Goal: Information Seeking & Learning: Learn about a topic

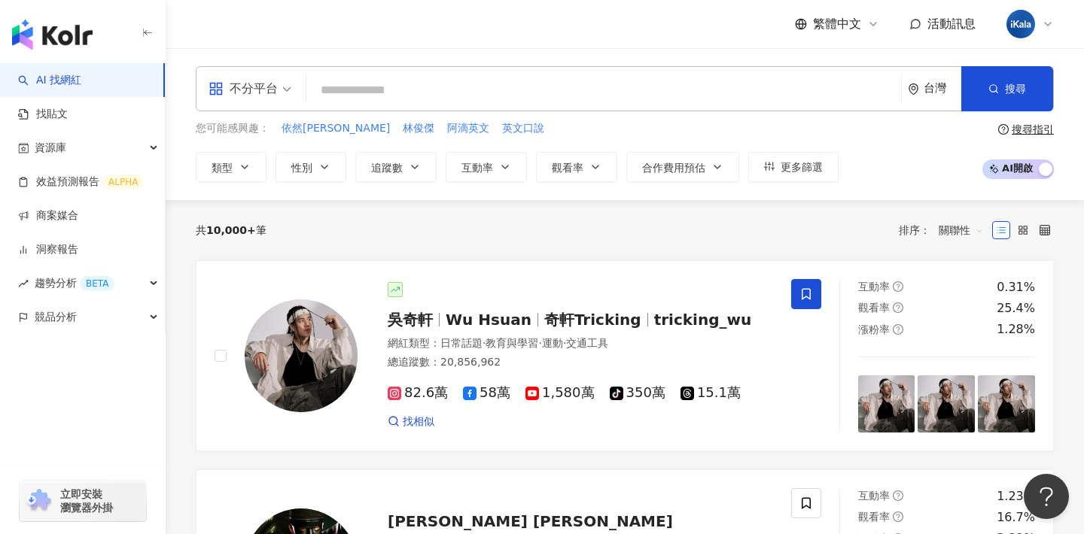
click at [655, 79] on input "search" at bounding box center [603, 90] width 582 height 29
click at [447, 126] on span "阿滴英文" at bounding box center [468, 128] width 42 height 15
type input "****"
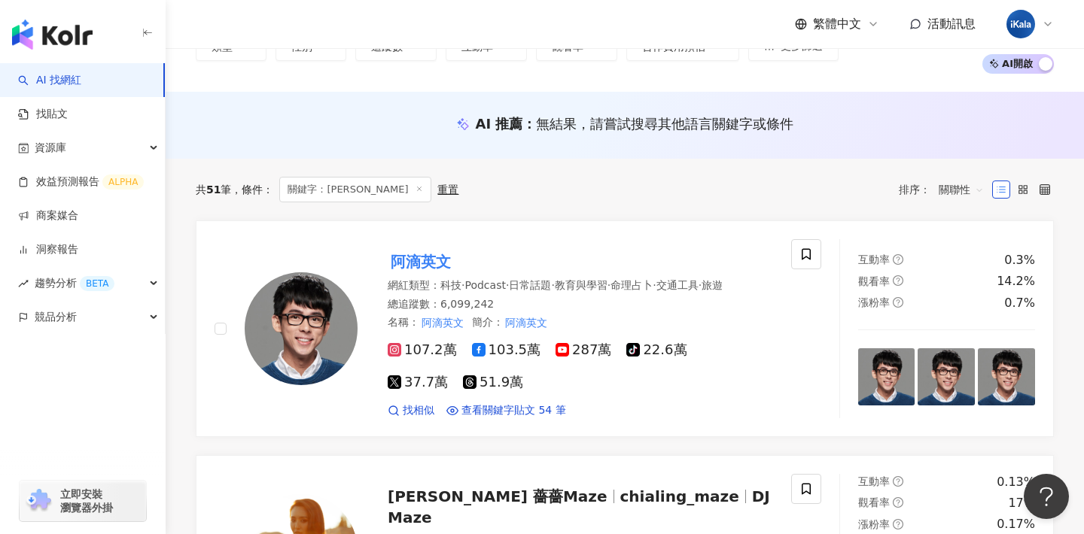
scroll to position [103, 0]
click at [652, 283] on span "命理占卜" at bounding box center [631, 284] width 42 height 12
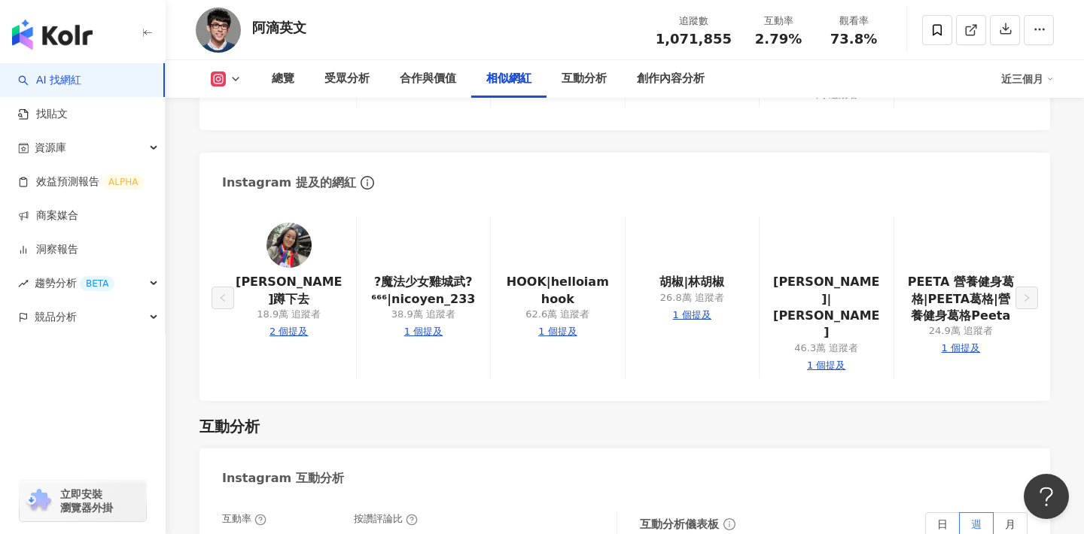
scroll to position [2399, 0]
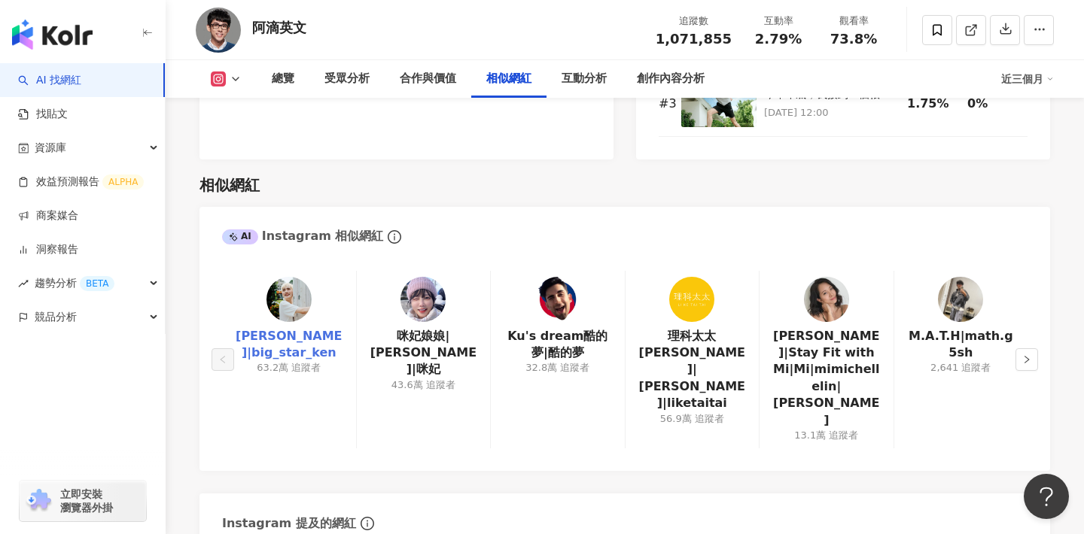
click at [294, 328] on link "[PERSON_NAME]|big_star_ken" at bounding box center [289, 345] width 110 height 34
click at [662, 230] on div "AI Instagram 相似網紅" at bounding box center [624, 231] width 850 height 49
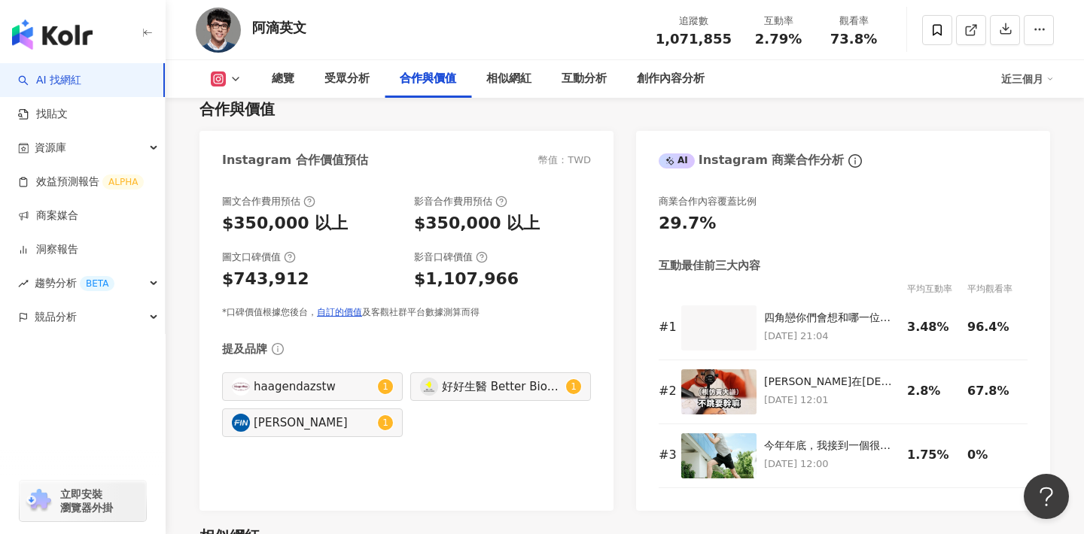
scroll to position [2016, 0]
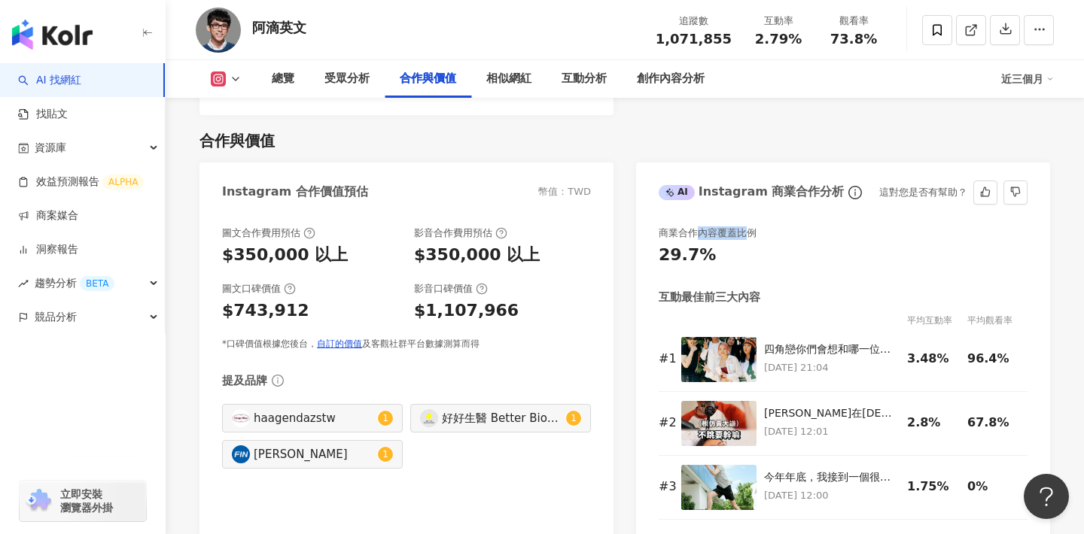
drag, startPoint x: 698, startPoint y: 210, endPoint x: 745, endPoint y: 211, distance: 46.7
click at [746, 226] on div "商業合作內容覆蓋比例" at bounding box center [707, 233] width 98 height 14
click at [745, 226] on div "商業合作內容覆蓋比例" at bounding box center [707, 233] width 98 height 14
drag, startPoint x: 760, startPoint y: 209, endPoint x: 658, endPoint y: 207, distance: 101.6
click at [659, 226] on div "商業合作內容覆蓋比例" at bounding box center [842, 233] width 369 height 14
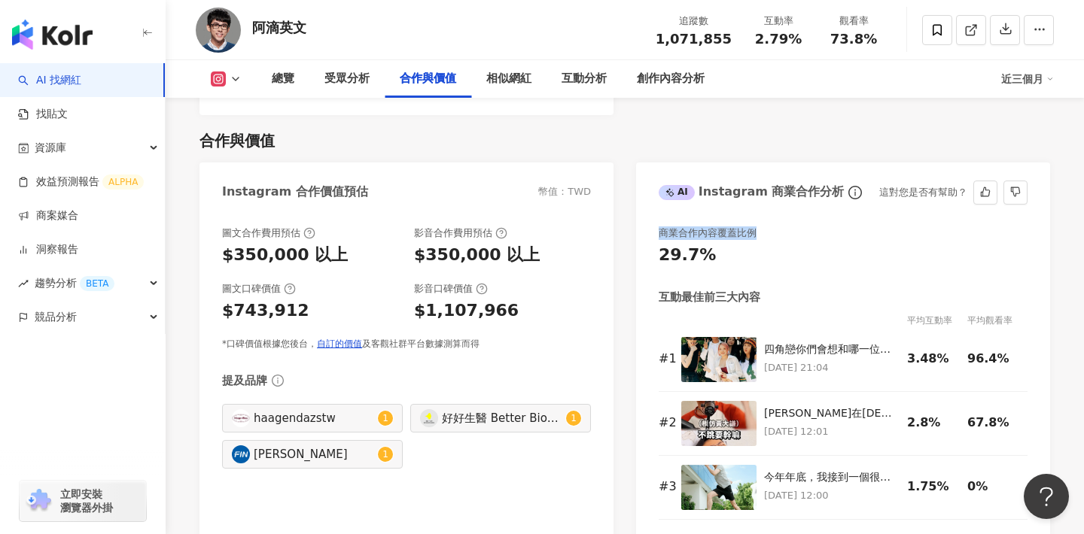
click at [664, 226] on div "商業合作內容覆蓋比例" at bounding box center [707, 233] width 98 height 14
drag, startPoint x: 664, startPoint y: 208, endPoint x: 725, endPoint y: 208, distance: 60.2
click at [725, 226] on div "商業合作內容覆蓋比例" at bounding box center [707, 233] width 98 height 14
click at [749, 226] on div "商業合作內容覆蓋比例" at bounding box center [707, 233] width 98 height 14
drag, startPoint x: 756, startPoint y: 213, endPoint x: 646, endPoint y: 223, distance: 111.0
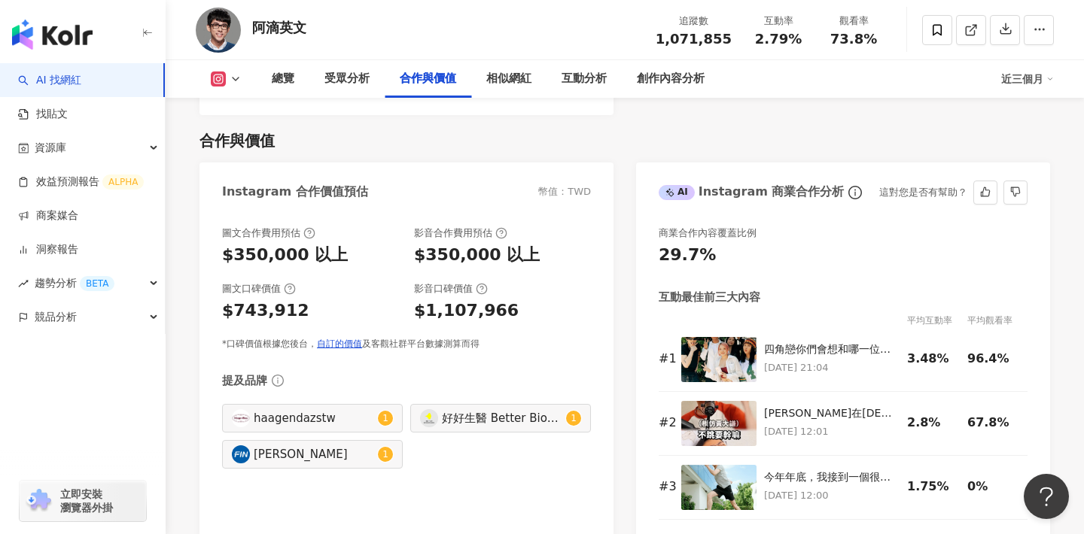
click at [646, 223] on div "商業合作內容覆蓋比例 29.7% 互動最佳前三大內容 平均互動率 平均觀看率 # 1 四角戀你們會想和哪一位談戀愛呢 💕 In this love recta…" at bounding box center [843, 376] width 414 height 331
drag, startPoint x: 713, startPoint y: 233, endPoint x: 649, endPoint y: 206, distance: 70.2
click at [649, 211] on div "商業合作內容覆蓋比例 29.7% 互動最佳前三大內容 平均互動率 平均觀看率 # 1 四角戀你們會想和哪一位談戀愛呢 💕 In this love recta…" at bounding box center [843, 376] width 414 height 331
click at [676, 226] on div "商業合作內容覆蓋比例" at bounding box center [707, 233] width 98 height 14
drag, startPoint x: 662, startPoint y: 210, endPoint x: 743, endPoint y: 230, distance: 82.9
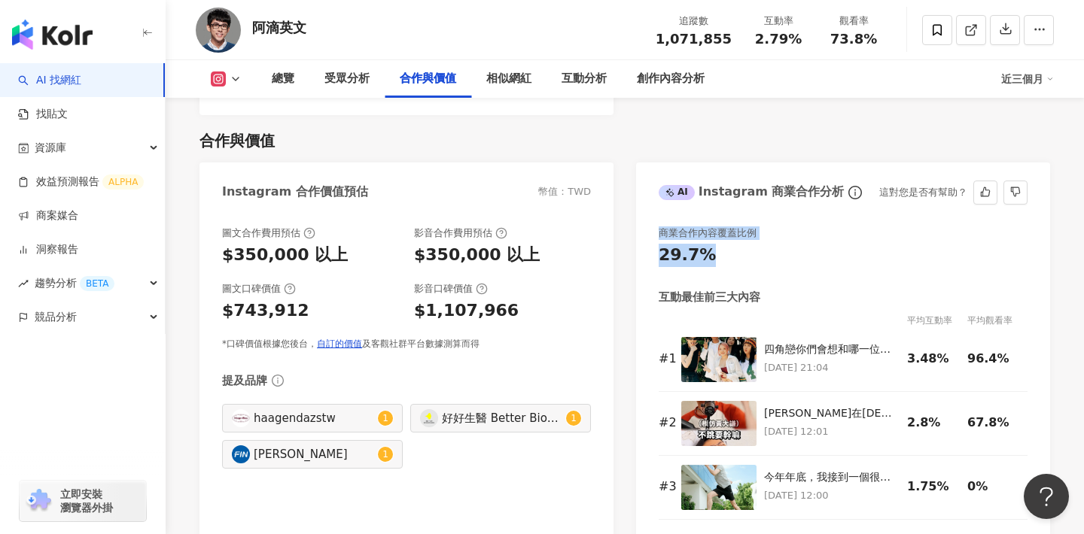
click at [743, 230] on div "商業合作內容覆蓋比例 29.7%" at bounding box center [842, 246] width 369 height 41
click at [743, 244] on div "29.7%" at bounding box center [842, 255] width 369 height 23
drag, startPoint x: 705, startPoint y: 230, endPoint x: 657, endPoint y: 207, distance: 53.2
click at [657, 211] on div "商業合作內容覆蓋比例 29.7% 互動最佳前三大內容 平均互動率 平均觀看率 # 1 四角戀你們會想和哪一位談戀愛呢 💕 In this love recta…" at bounding box center [843, 376] width 414 height 331
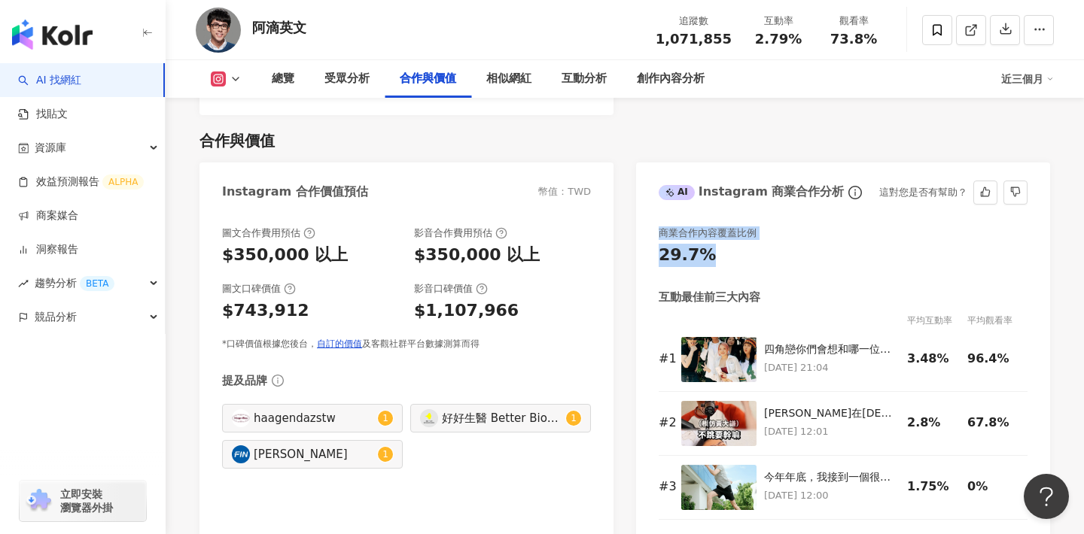
drag, startPoint x: 657, startPoint y: 207, endPoint x: 708, endPoint y: 233, distance: 57.2
click at [709, 233] on div "商業合作內容覆蓋比例 29.7% 互動最佳前三大內容 平均互動率 平均觀看率 # 1 四角戀你們會想和哪一位談戀愛呢 💕 In this love recta…" at bounding box center [843, 376] width 414 height 331
click at [709, 244] on div "29.7%" at bounding box center [842, 255] width 369 height 23
drag, startPoint x: 709, startPoint y: 233, endPoint x: 671, endPoint y: 193, distance: 54.3
click at [671, 211] on div "商業合作內容覆蓋比例 29.7% 互動最佳前三大內容 平均互動率 平均觀看率 # 1 四角戀你們會想和哪一位談戀愛呢 💕 In this love recta…" at bounding box center [843, 376] width 414 height 331
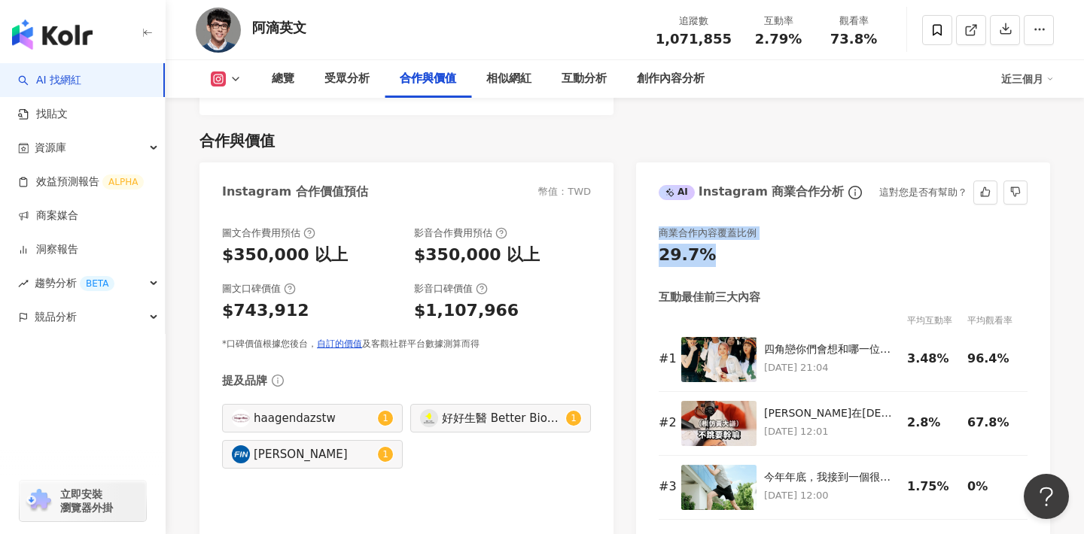
click at [679, 211] on div "商業合作內容覆蓋比例 29.7% 互動最佳前三大內容 平均互動率 平均觀看率 # 1 四角戀你們會想和哪一位談戀愛呢 💕 In this love recta…" at bounding box center [843, 376] width 414 height 331
drag, startPoint x: 658, startPoint y: 211, endPoint x: 755, endPoint y: 230, distance: 98.0
click at [756, 230] on div "商業合作內容覆蓋比例 29.7%" at bounding box center [842, 246] width 369 height 41
click at [755, 244] on div "29.7%" at bounding box center [842, 255] width 369 height 23
drag, startPoint x: 755, startPoint y: 230, endPoint x: 661, endPoint y: 207, distance: 96.0
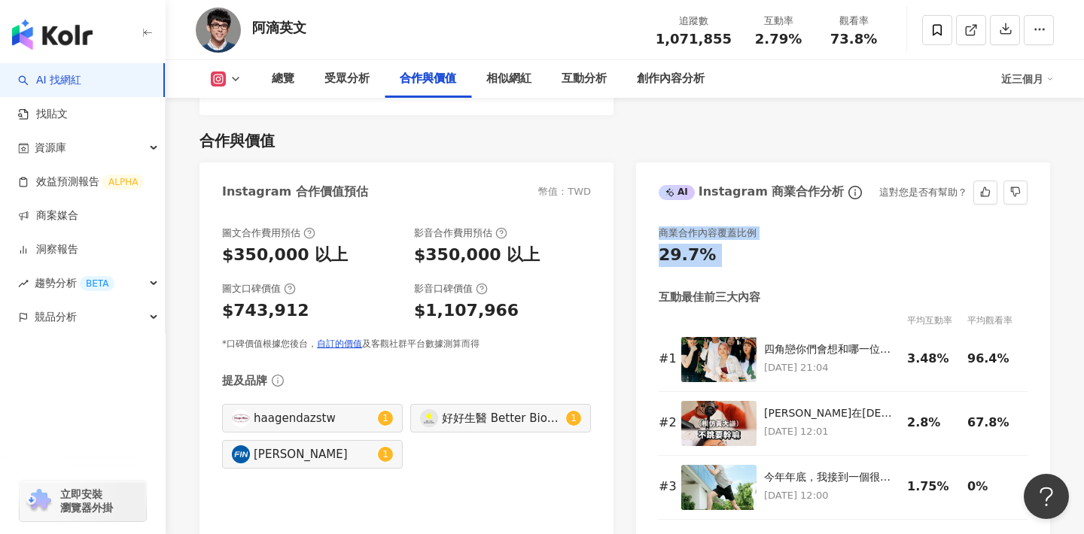
click at [661, 226] on div "商業合作內容覆蓋比例 29.7%" at bounding box center [842, 246] width 369 height 41
click at [661, 226] on div "商業合作內容覆蓋比例" at bounding box center [707, 233] width 98 height 14
drag, startPoint x: 660, startPoint y: 207, endPoint x: 710, endPoint y: 223, distance: 52.1
click at [710, 226] on div "商業合作內容覆蓋比例 29.7%" at bounding box center [842, 246] width 369 height 41
click at [710, 244] on div "29.7%" at bounding box center [842, 255] width 369 height 23
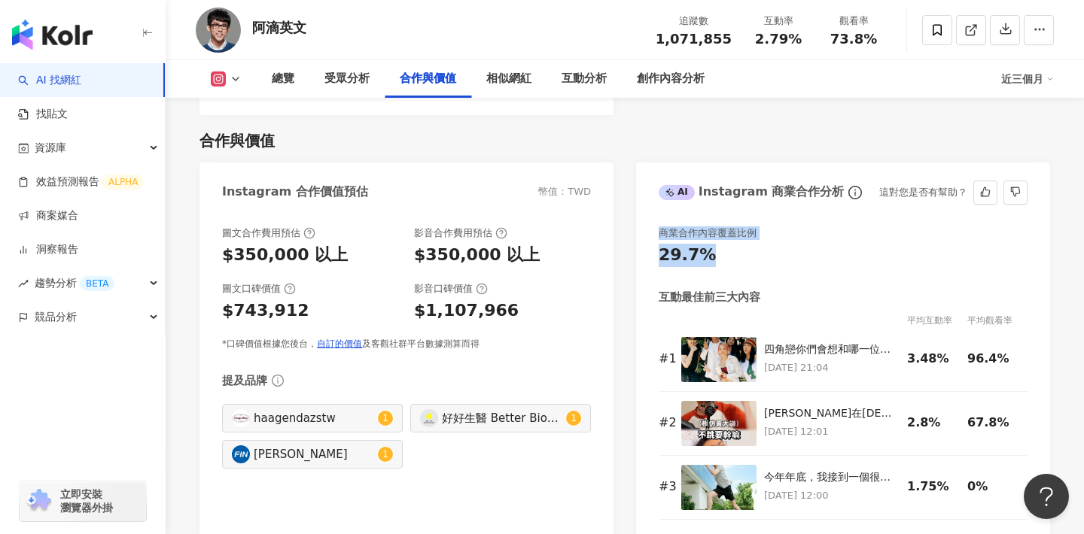
drag, startPoint x: 708, startPoint y: 231, endPoint x: 653, endPoint y: 199, distance: 63.8
click at [653, 211] on div "商業合作內容覆蓋比例 29.7% 互動最佳前三大內容 平均互動率 平均觀看率 # 1 四角戀你們會想和哪一位談戀愛呢 💕 In this love recta…" at bounding box center [843, 376] width 414 height 331
click at [678, 226] on div "商業合作內容覆蓋比例" at bounding box center [707, 233] width 98 height 14
drag, startPoint x: 659, startPoint y: 210, endPoint x: 744, endPoint y: 237, distance: 89.2
click at [745, 237] on div "商業合作內容覆蓋比例 29.7%" at bounding box center [842, 246] width 369 height 41
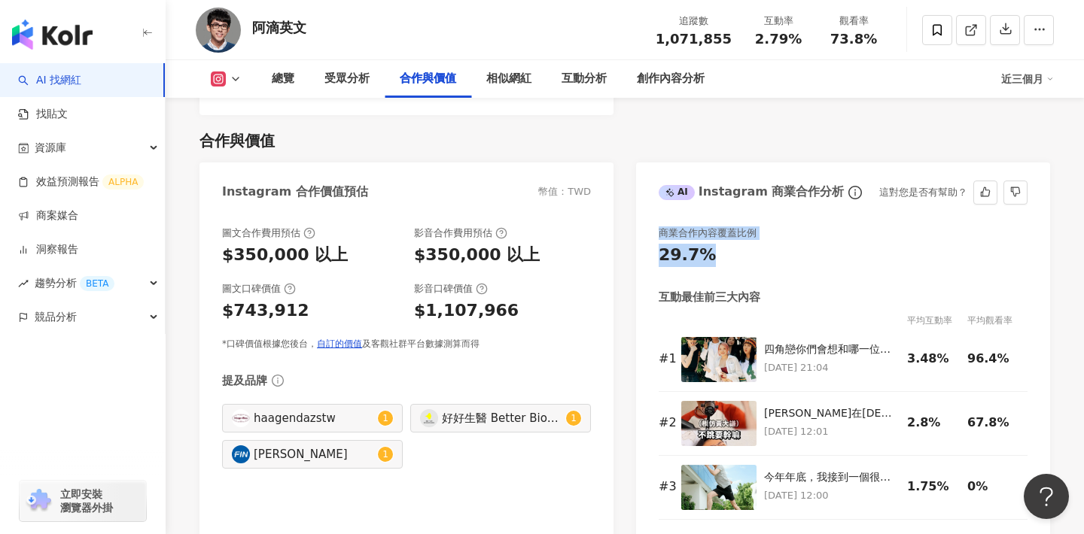
click at [744, 244] on div "29.7%" at bounding box center [842, 255] width 369 height 23
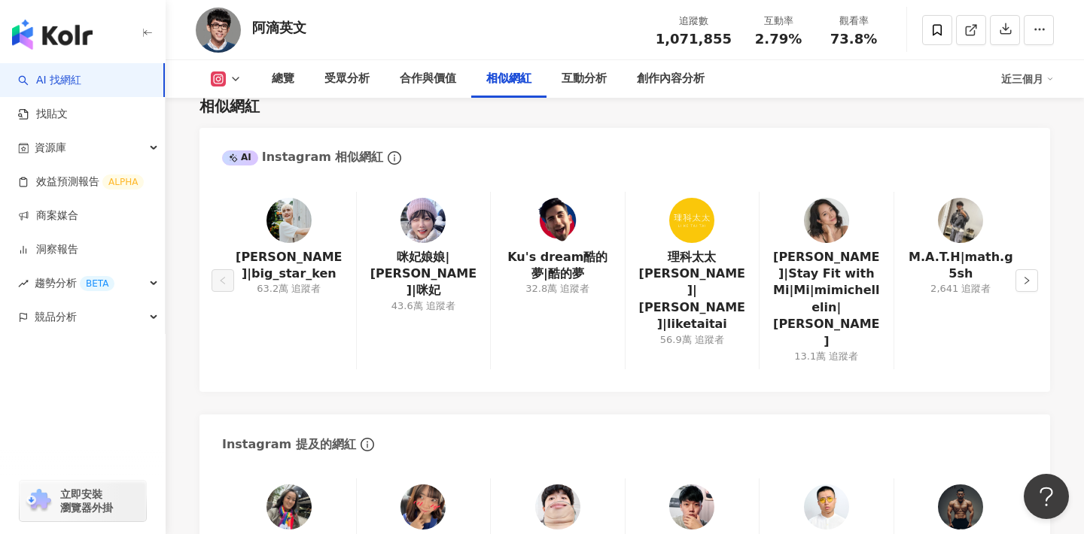
scroll to position [2444, 0]
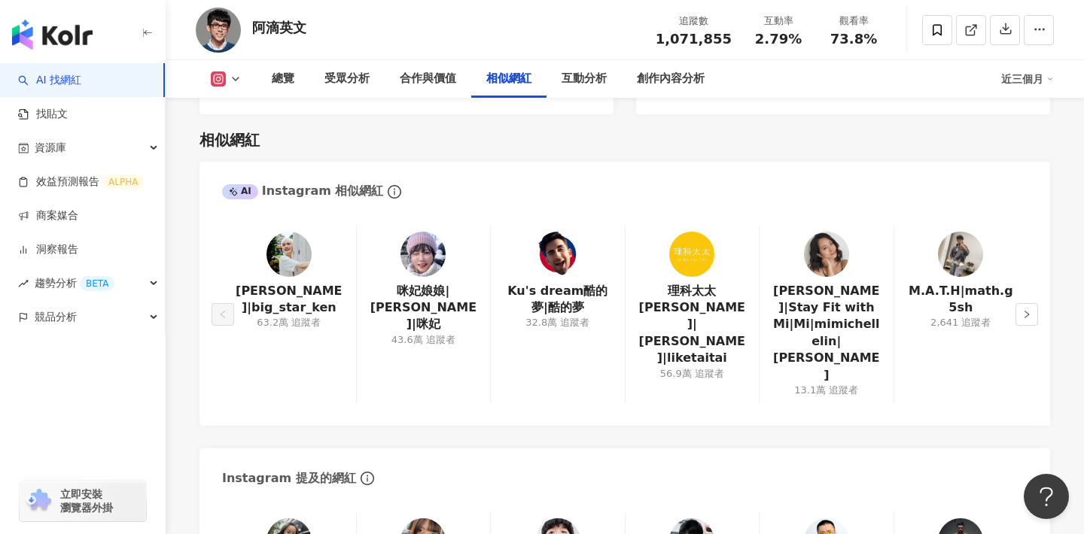
click at [306, 247] on div at bounding box center [288, 254] width 45 height 45
click at [1020, 303] on button "button" at bounding box center [1026, 314] width 23 height 23
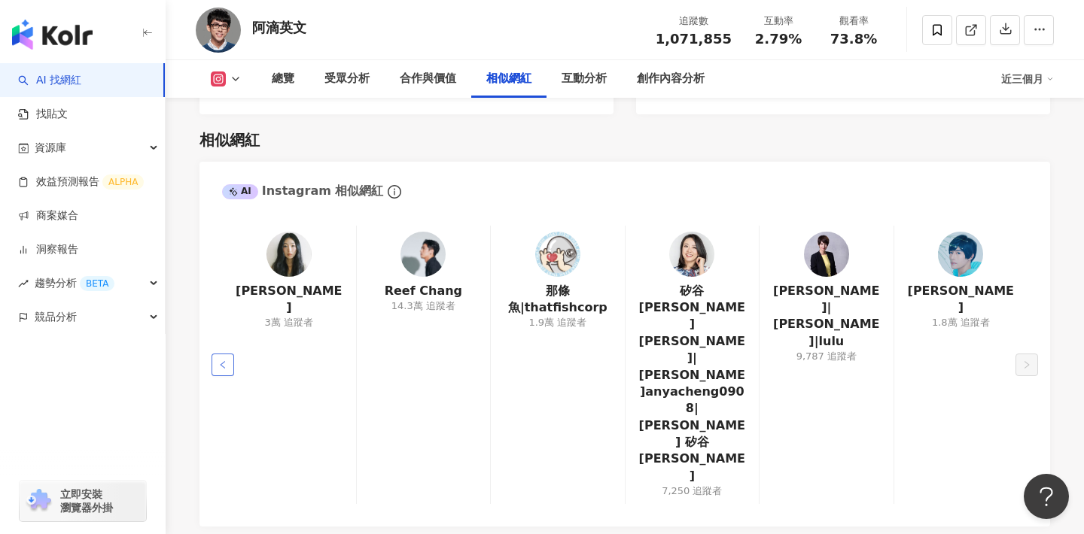
click at [222, 354] on button "button" at bounding box center [222, 365] width 23 height 23
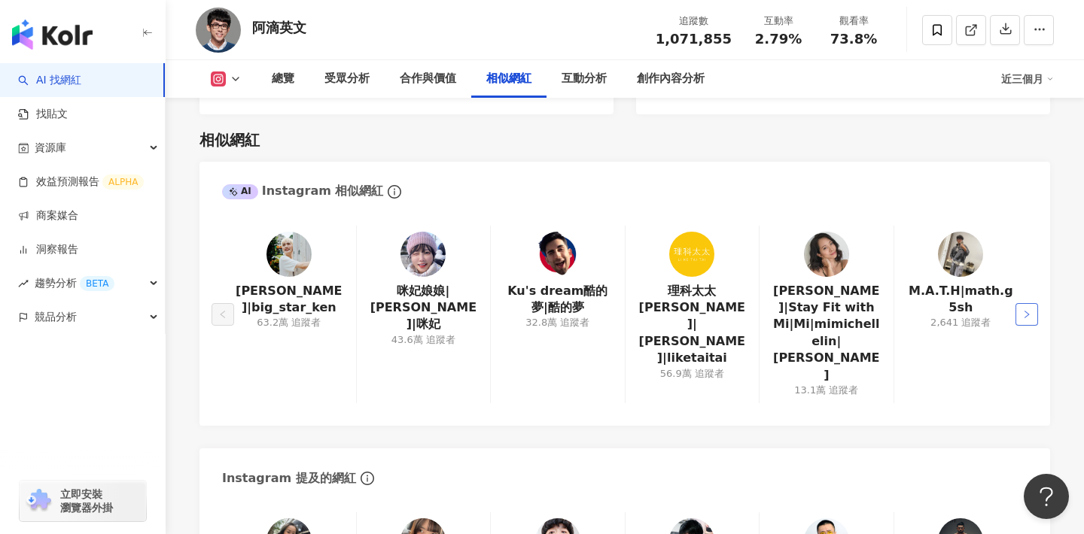
click at [1032, 303] on button "button" at bounding box center [1026, 314] width 23 height 23
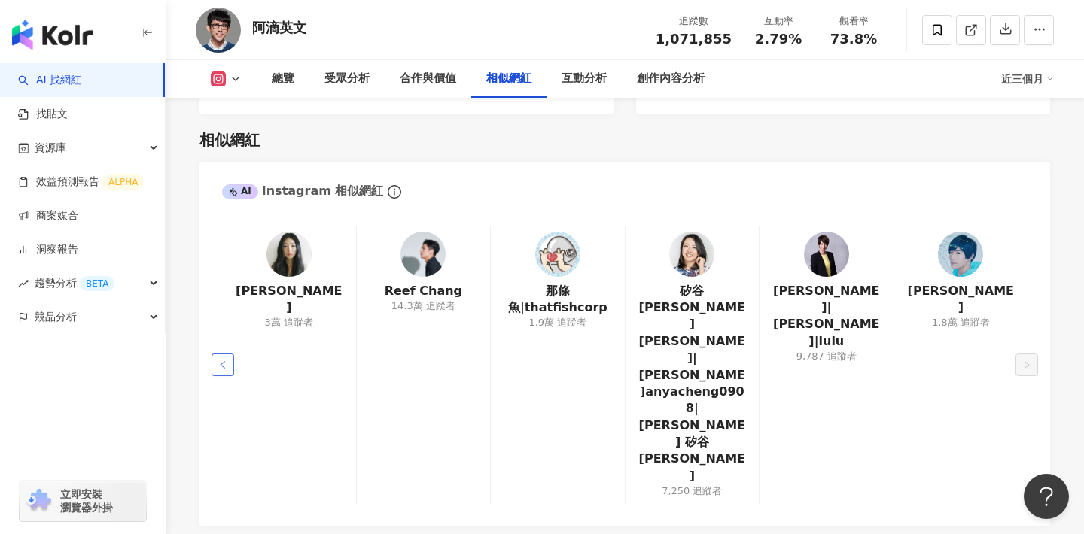
click at [225, 360] on icon "left" at bounding box center [222, 364] width 9 height 9
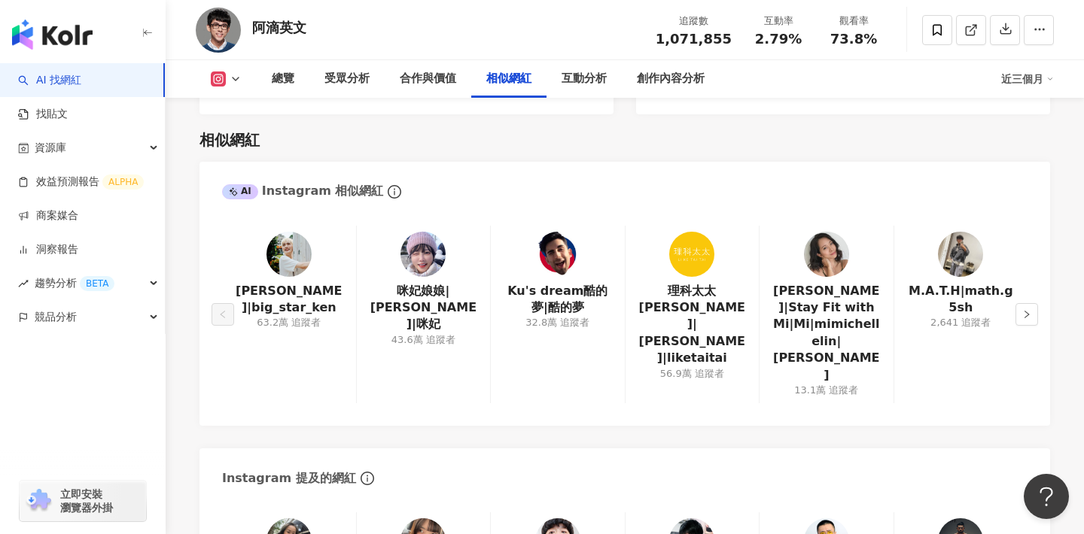
click at [236, 86] on button at bounding box center [226, 78] width 61 height 15
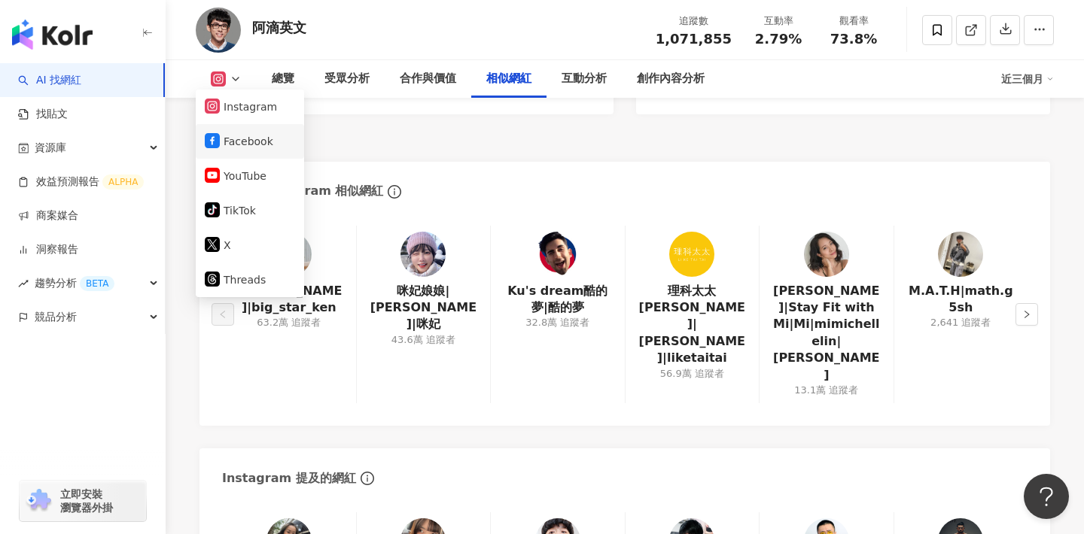
click at [251, 138] on button "Facebook" at bounding box center [250, 141] width 90 height 21
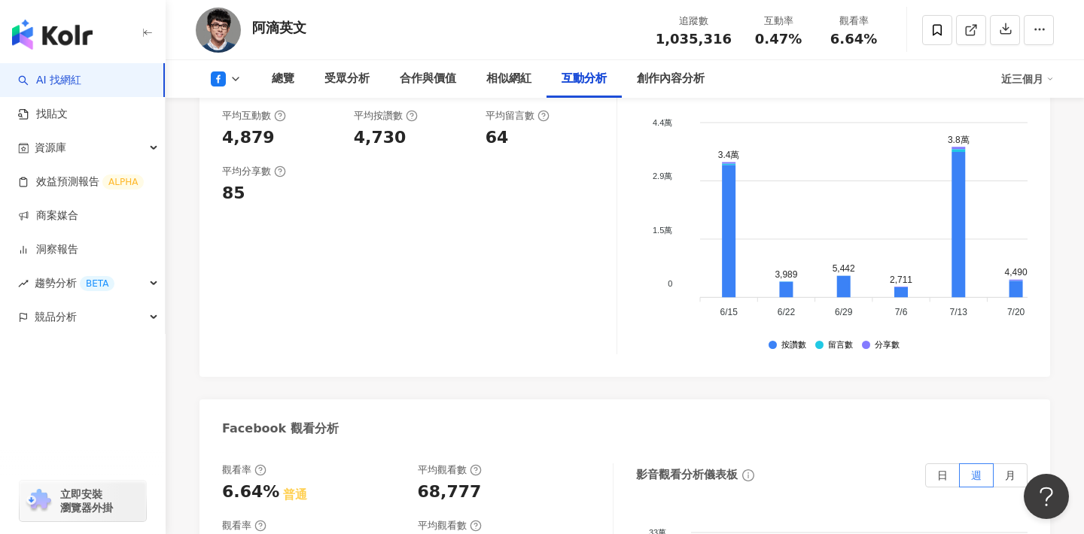
scroll to position [2104, 0]
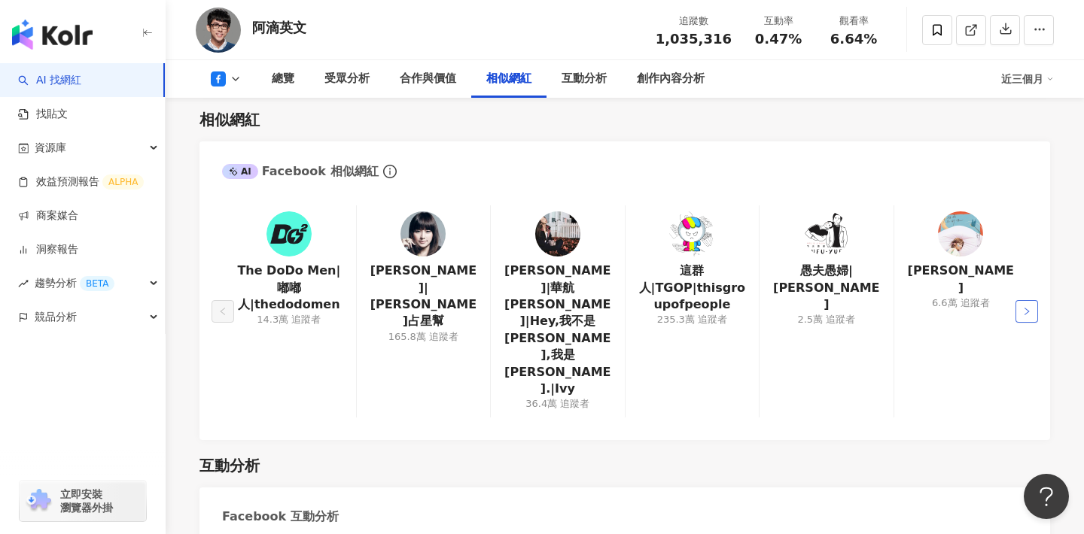
click at [1026, 307] on icon "right" at bounding box center [1026, 311] width 9 height 9
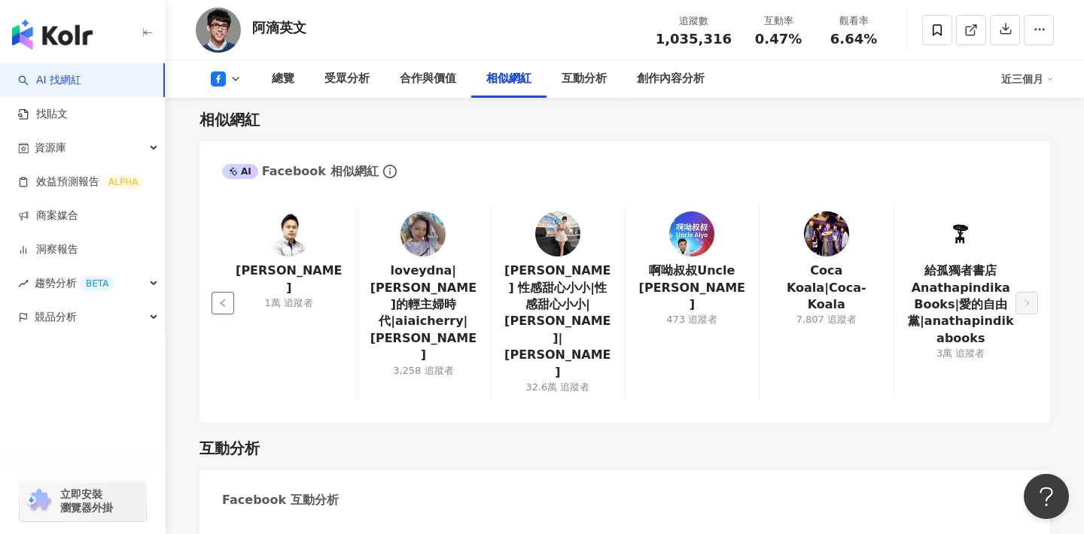
click at [222, 299] on icon "left" at bounding box center [222, 303] width 5 height 8
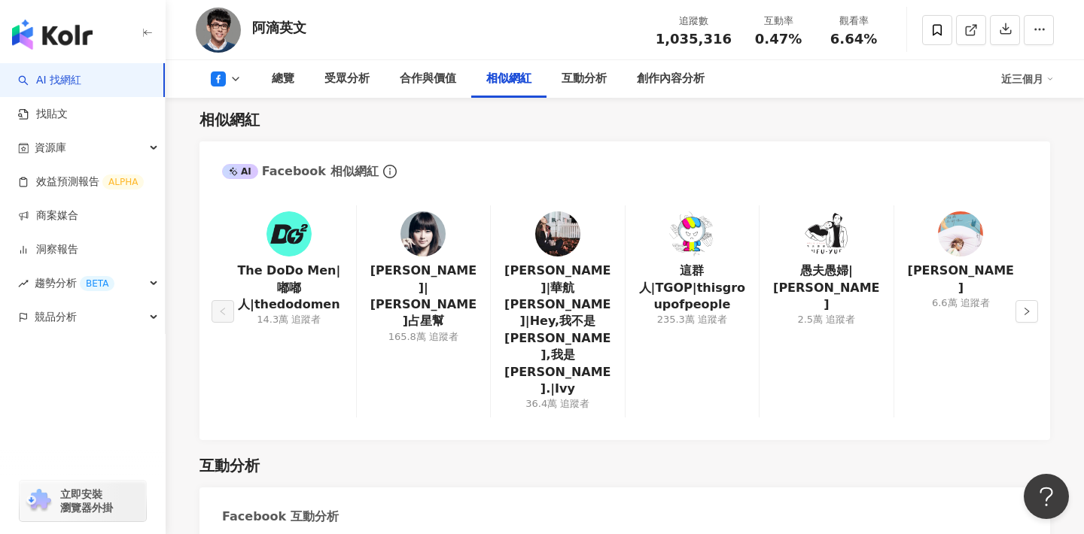
click at [544, 142] on div "AI Facebook 相似網紅" at bounding box center [624, 165] width 850 height 49
click at [774, 173] on div "AI Facebook 相似網紅" at bounding box center [624, 165] width 850 height 49
